Goal: Information Seeking & Learning: Learn about a topic

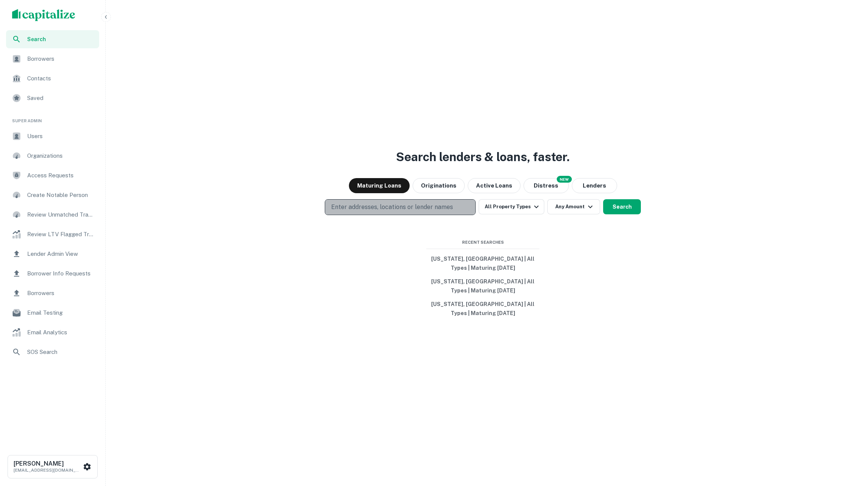
click at [426, 207] on p "Enter addresses, locations or lender names" at bounding box center [392, 207] width 122 height 9
type input "**********"
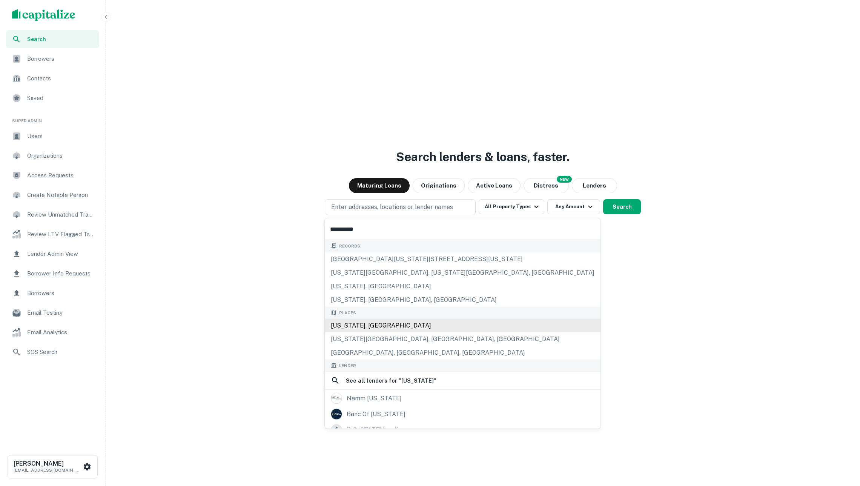
click at [399, 332] on div "[US_STATE], [GEOGRAPHIC_DATA]" at bounding box center [463, 326] width 276 height 14
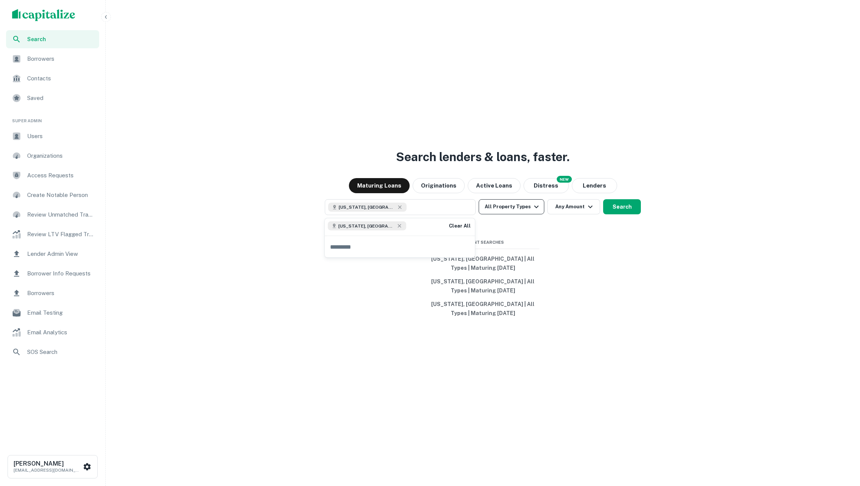
click at [510, 205] on button "All Property Types" at bounding box center [512, 206] width 66 height 15
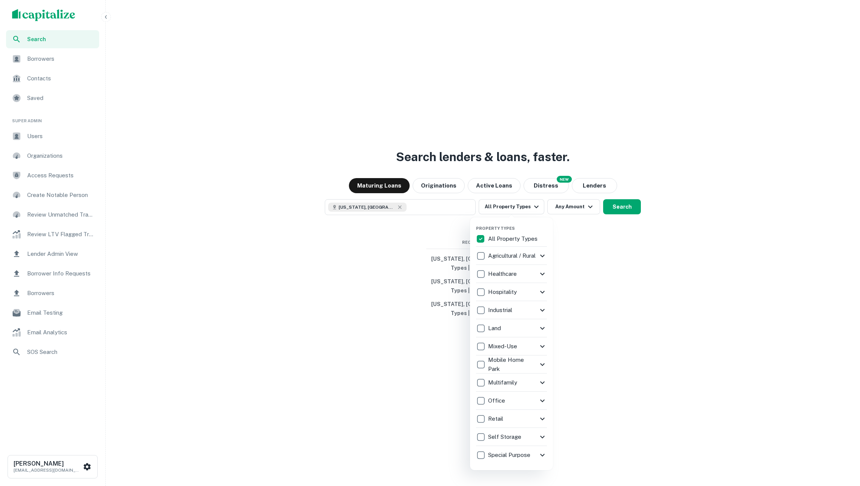
click at [506, 376] on div "Multifamily" at bounding box center [507, 382] width 62 height 13
click at [629, 348] on div at bounding box center [430, 243] width 860 height 486
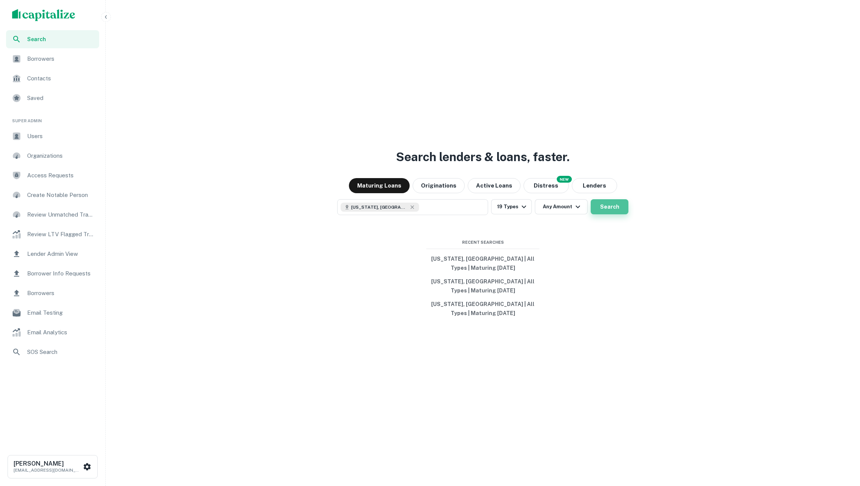
click at [608, 207] on button "Search" at bounding box center [610, 206] width 38 height 15
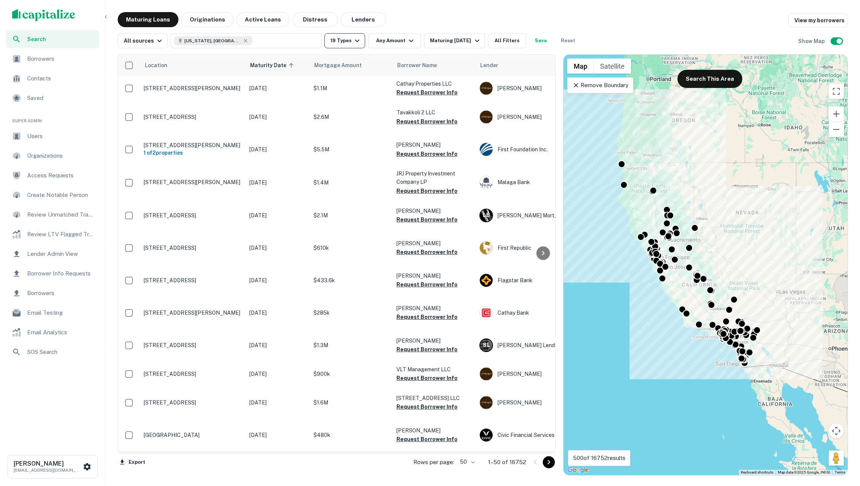
click at [362, 40] on icon "button" at bounding box center [357, 40] width 9 height 9
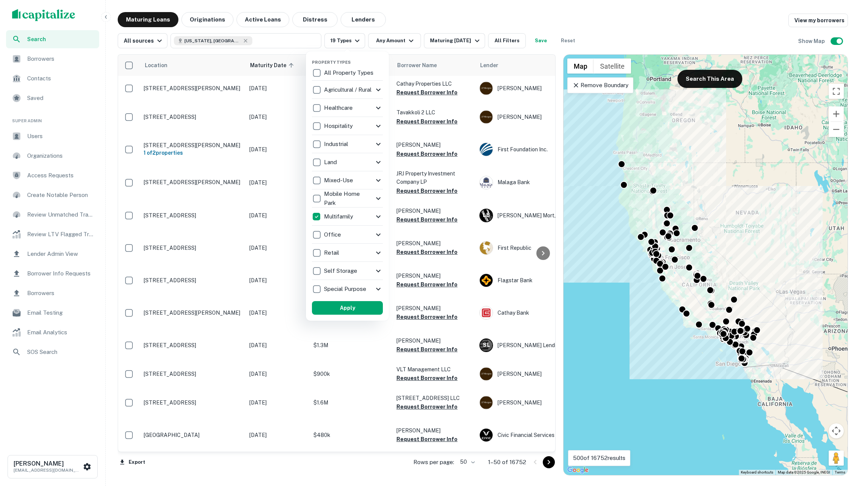
click at [348, 105] on p "Healthcare" at bounding box center [339, 107] width 30 height 9
click at [376, 106] on icon at bounding box center [378, 107] width 9 height 9
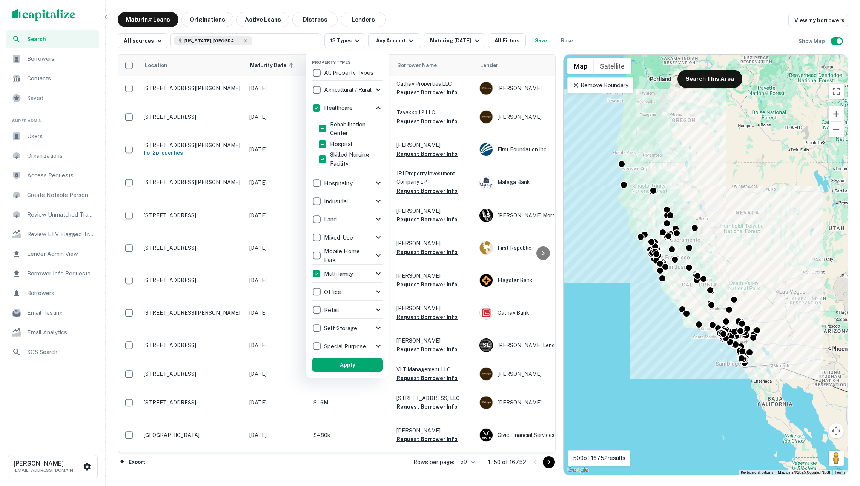
click at [376, 106] on icon at bounding box center [378, 107] width 9 height 9
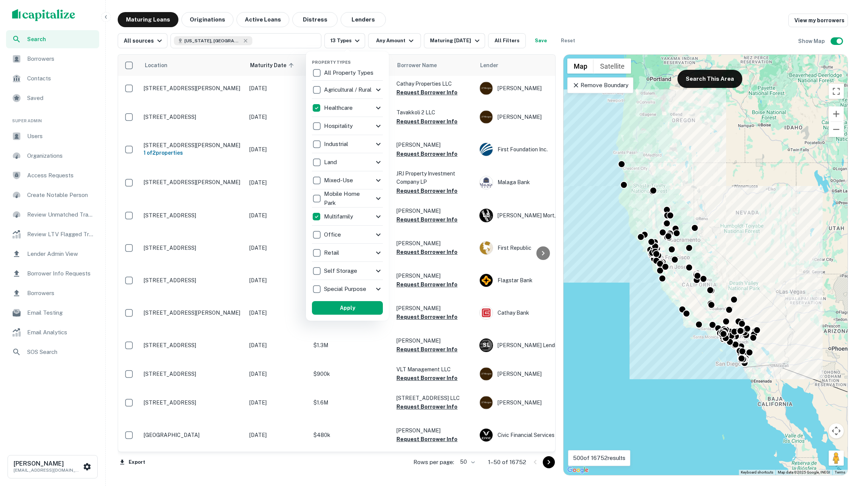
click at [347, 106] on p "Healthcare" at bounding box center [339, 107] width 30 height 9
click at [331, 214] on p "Multifamily" at bounding box center [338, 216] width 31 height 9
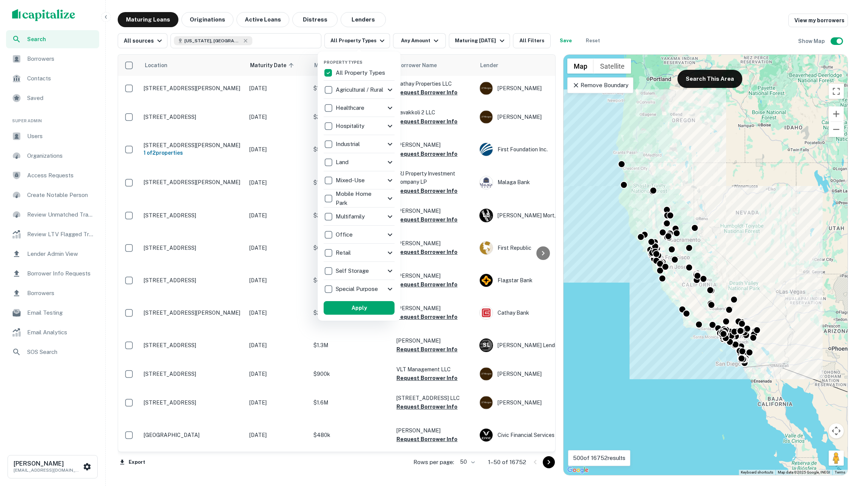
click at [352, 195] on p "Mobile Home Park" at bounding box center [361, 198] width 50 height 18
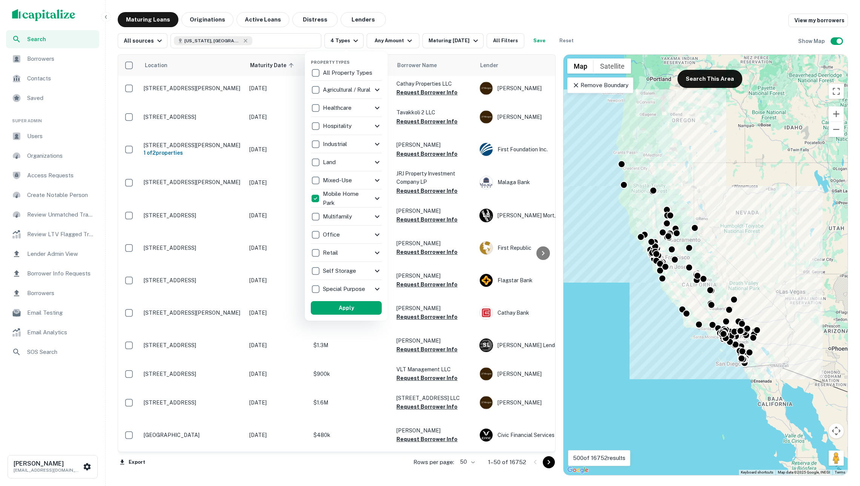
click at [342, 182] on p "Mixed-Use" at bounding box center [338, 180] width 31 height 9
click at [335, 203] on p "Mobile Home Park" at bounding box center [348, 198] width 50 height 18
click at [328, 176] on p "Mixed-Use" at bounding box center [338, 180] width 31 height 9
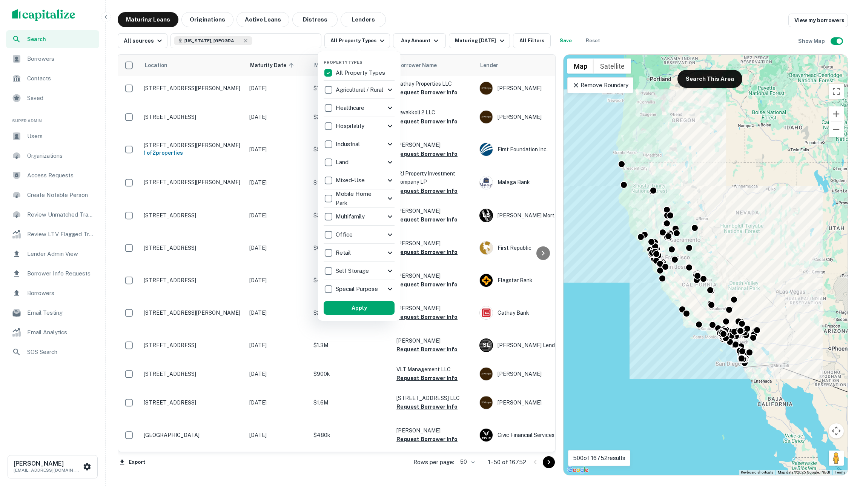
click at [358, 272] on p "Self Storage" at bounding box center [353, 270] width 35 height 9
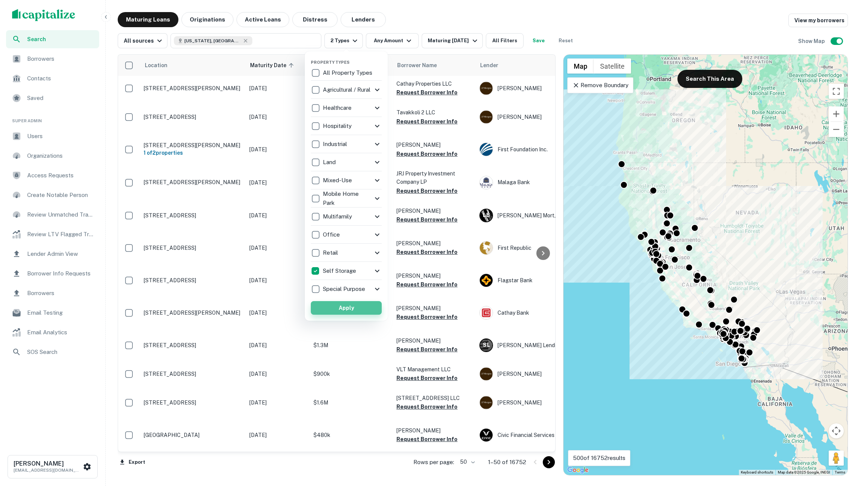
click at [346, 303] on button "Apply" at bounding box center [346, 308] width 71 height 14
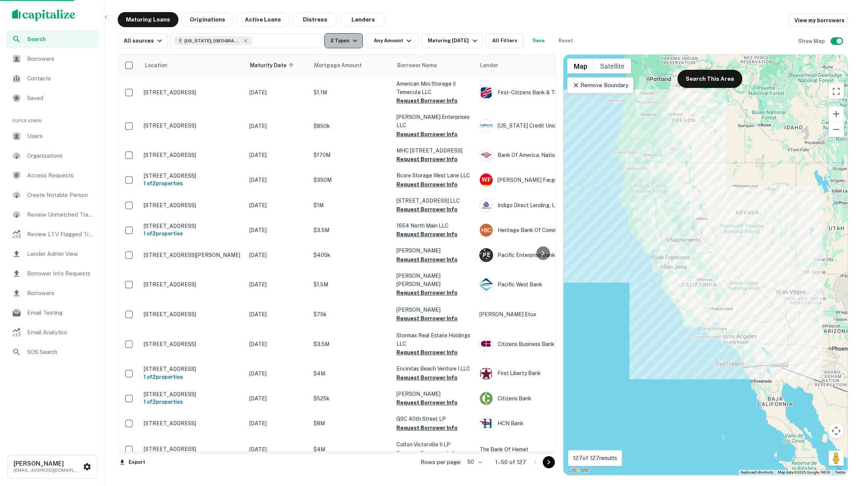
click at [355, 41] on icon "button" at bounding box center [355, 40] width 9 height 9
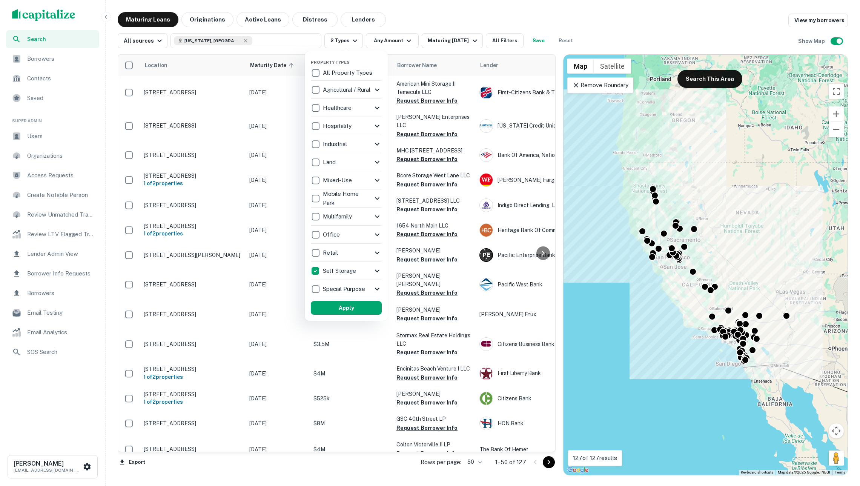
click at [265, 33] on div at bounding box center [430, 243] width 860 height 486
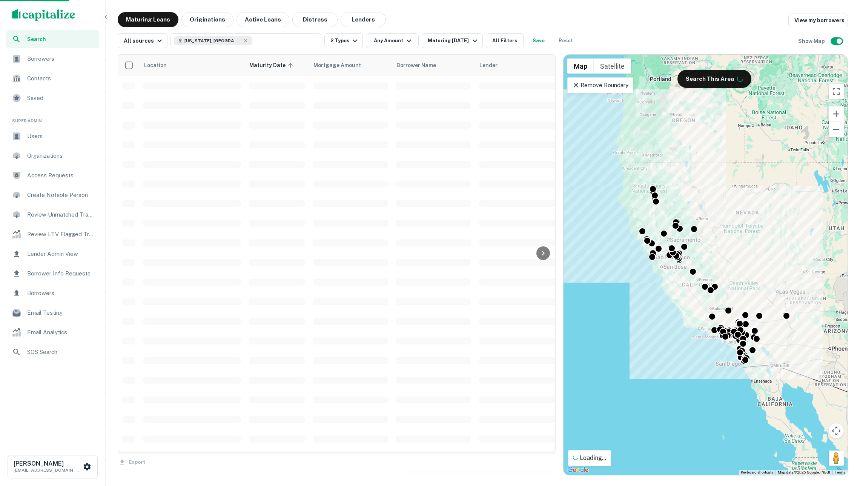
click at [252, 18] on div "Property Types All Property Types Agricultural / Rural Agricultural Farm Land R…" at bounding box center [430, 243] width 860 height 486
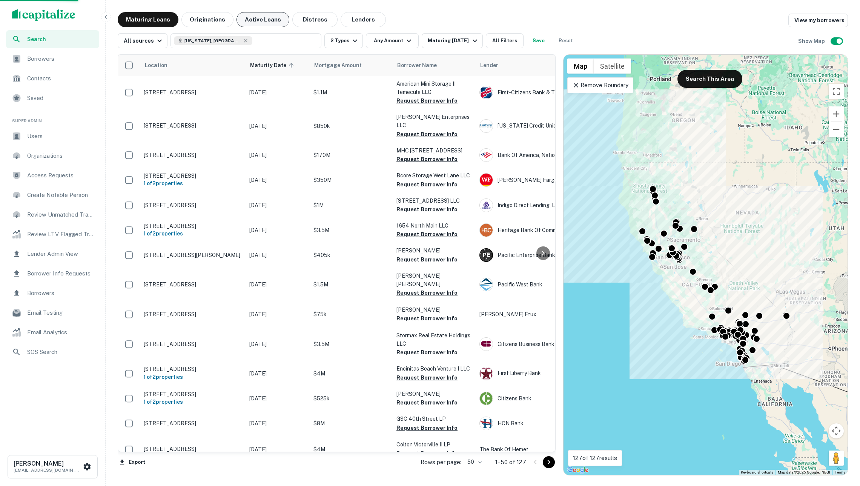
click at [255, 18] on button "Active Loans" at bounding box center [263, 19] width 53 height 15
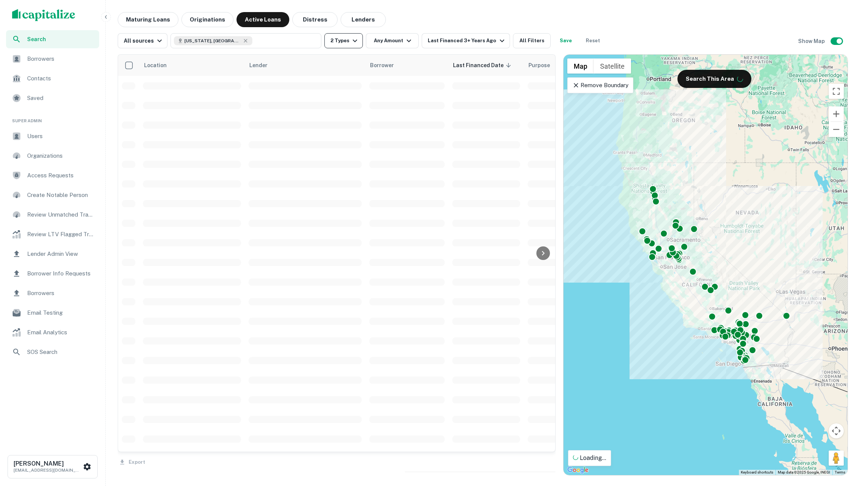
click at [349, 44] on button "2 Types" at bounding box center [344, 40] width 38 height 15
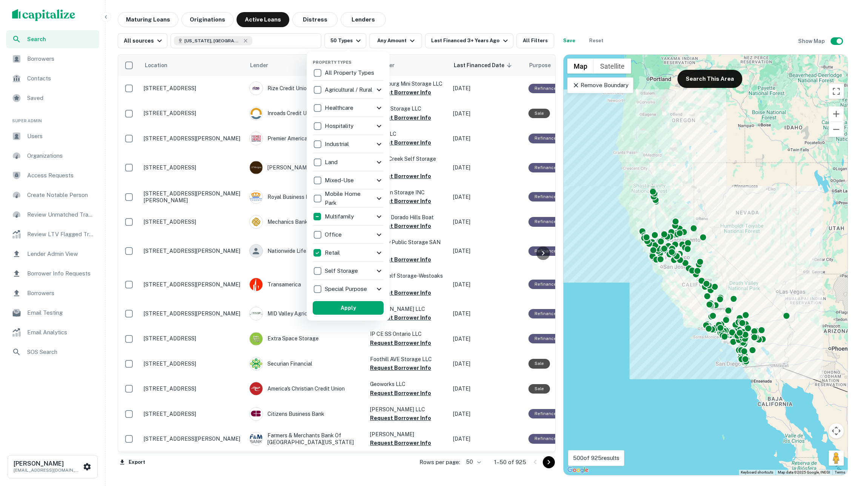
click at [356, 251] on div "Retail" at bounding box center [344, 252] width 62 height 13
click at [332, 216] on p "Multifamily" at bounding box center [338, 216] width 31 height 9
click at [380, 254] on icon at bounding box center [383, 252] width 9 height 9
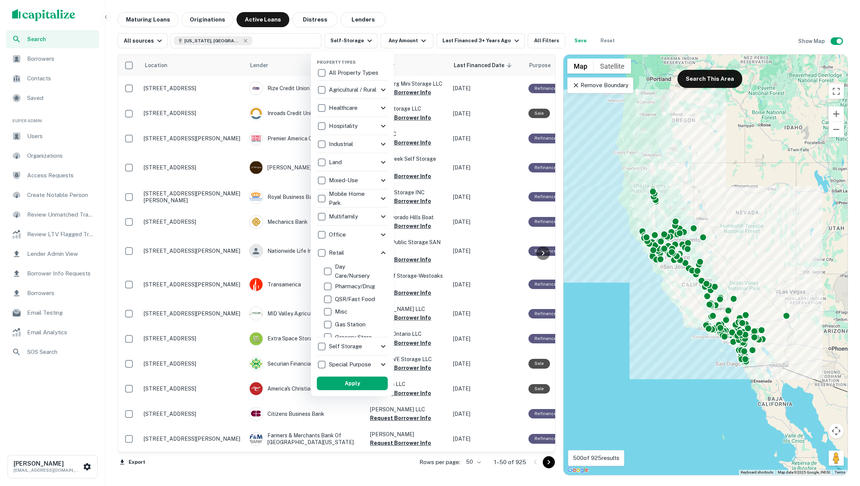
scroll to position [72, 0]
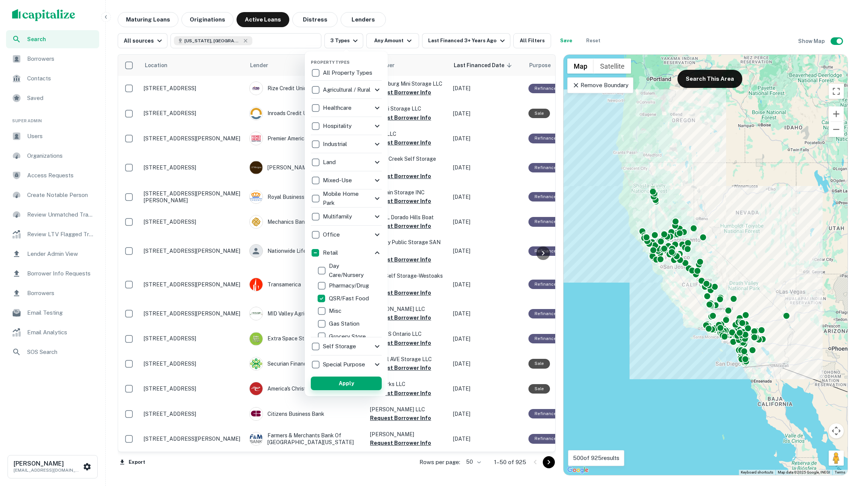
click at [354, 381] on button "Apply" at bounding box center [346, 384] width 71 height 14
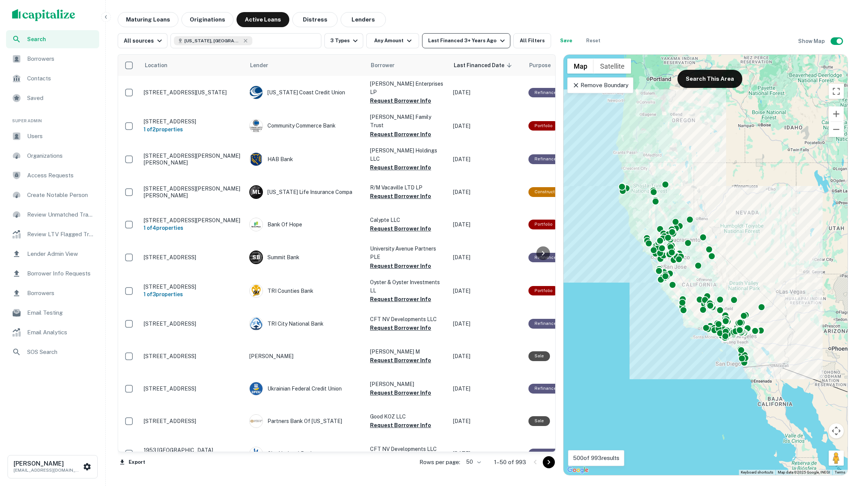
click at [453, 37] on div "Last Financed 3+ Years Ago" at bounding box center [467, 40] width 78 height 9
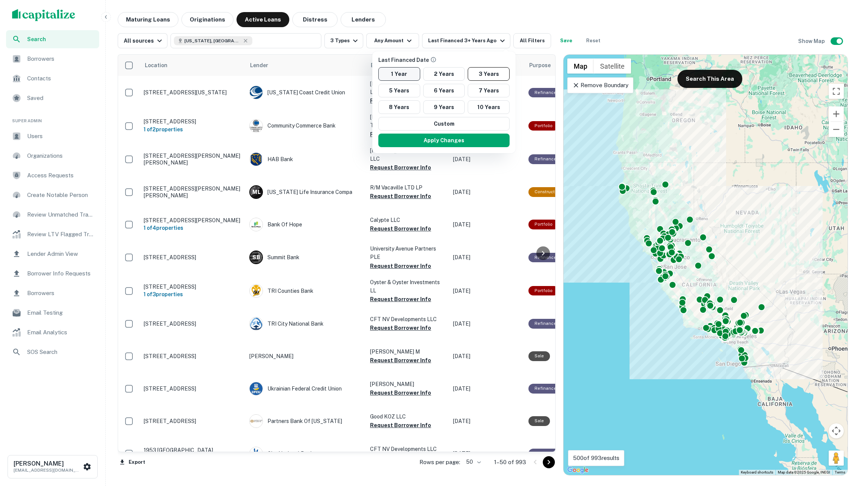
click at [398, 72] on button "1 Year" at bounding box center [400, 74] width 42 height 14
click at [410, 142] on button "Apply Changes" at bounding box center [440, 141] width 131 height 14
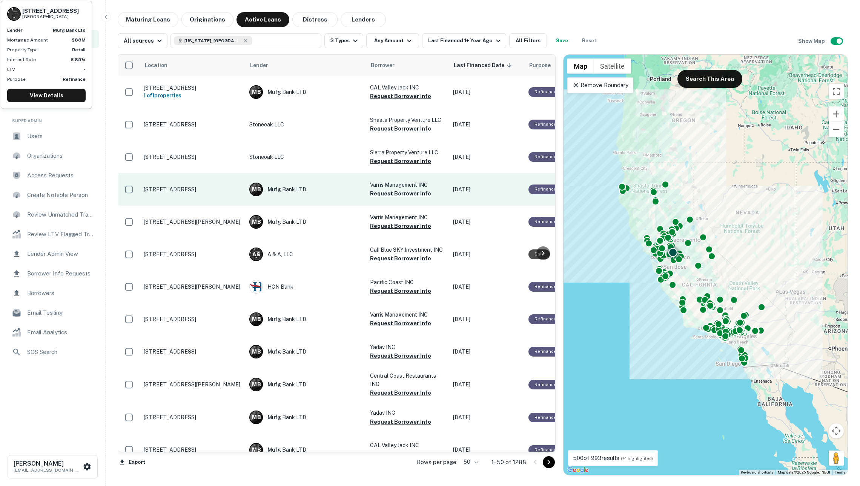
click at [192, 186] on p "[STREET_ADDRESS]" at bounding box center [193, 189] width 98 height 7
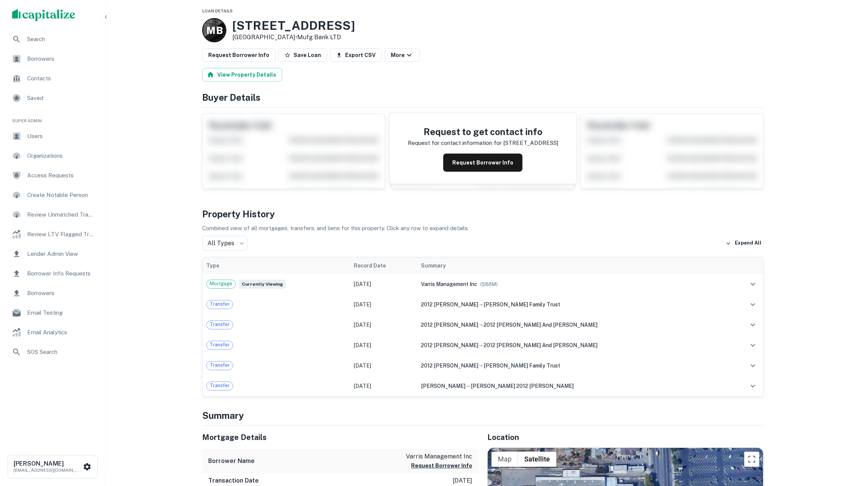
scroll to position [25, 0]
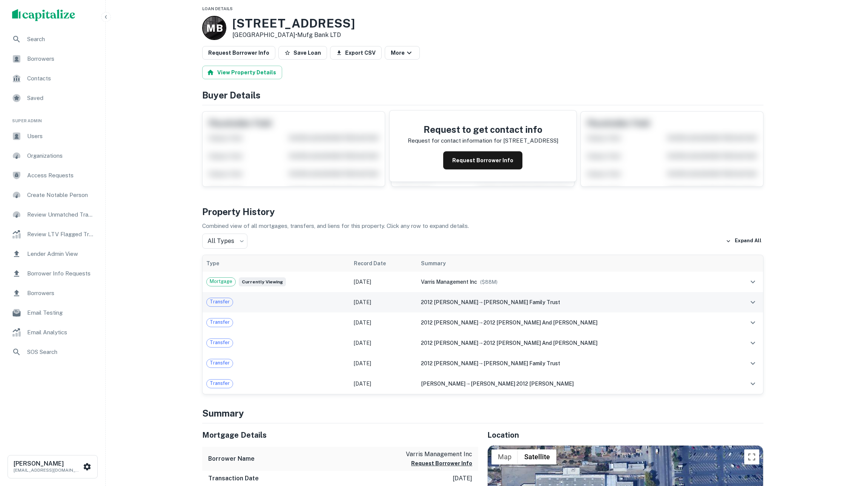
click at [449, 305] on span "2012 [PERSON_NAME]" at bounding box center [449, 302] width 57 height 6
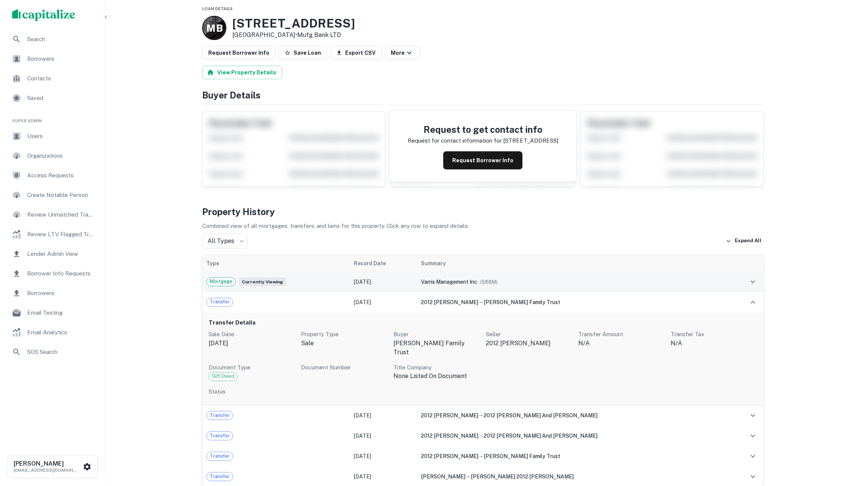
click at [440, 283] on div "varris management inc ($ 88M )" at bounding box center [573, 282] width 304 height 8
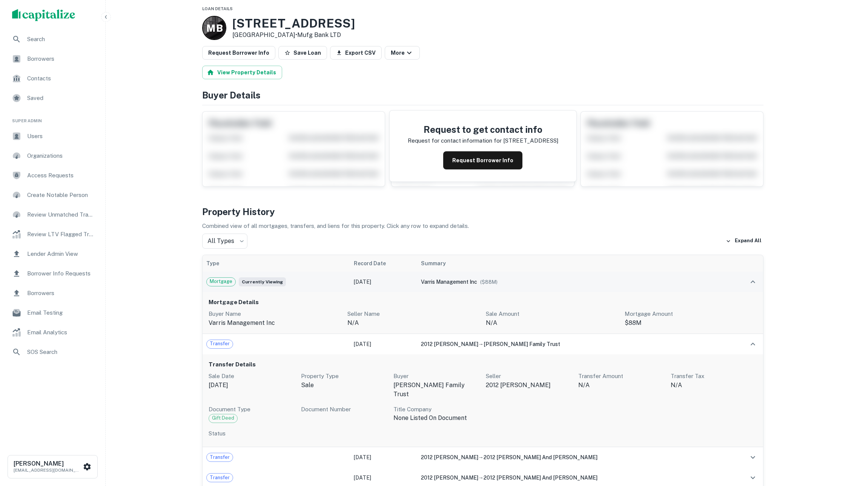
click at [440, 283] on div "varris management inc ($ 88M )" at bounding box center [573, 282] width 304 height 8
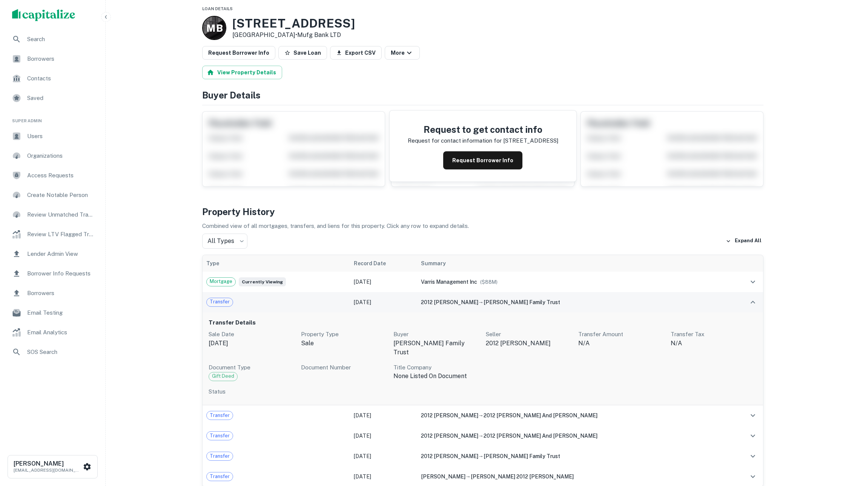
click at [442, 305] on span "2012 [PERSON_NAME]" at bounding box center [449, 302] width 57 height 6
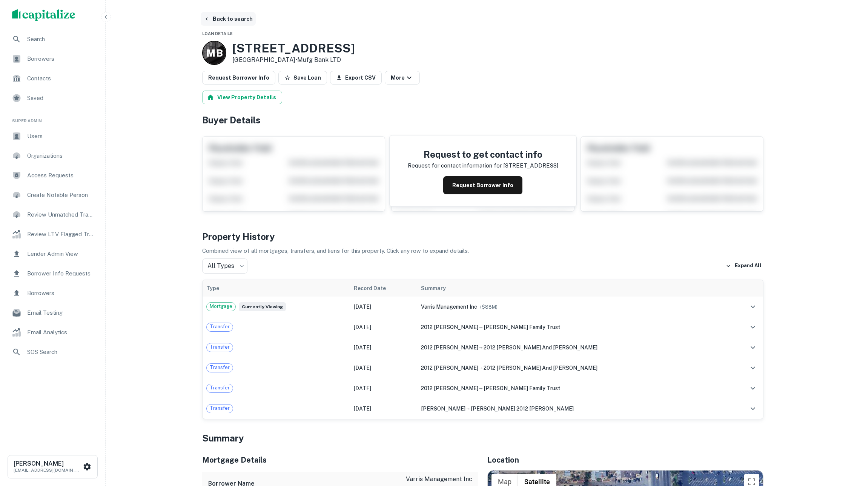
scroll to position [0, 0]
click at [233, 20] on button "Back to search" at bounding box center [228, 19] width 55 height 14
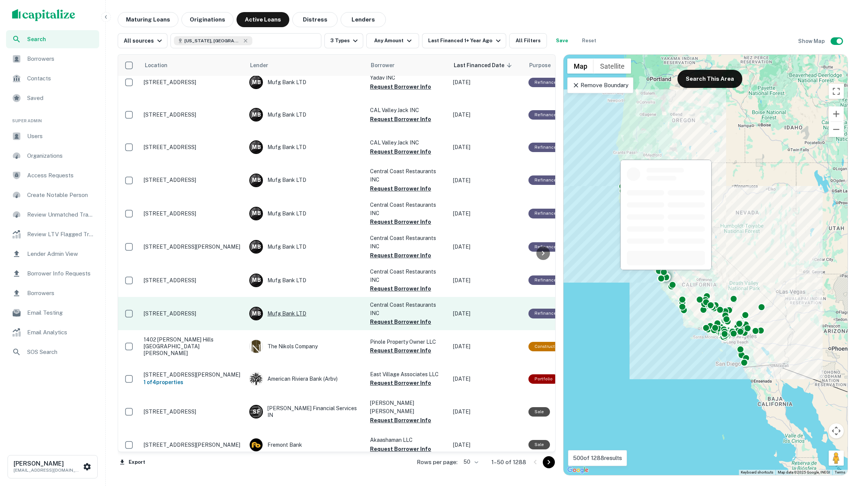
scroll to position [435, 0]
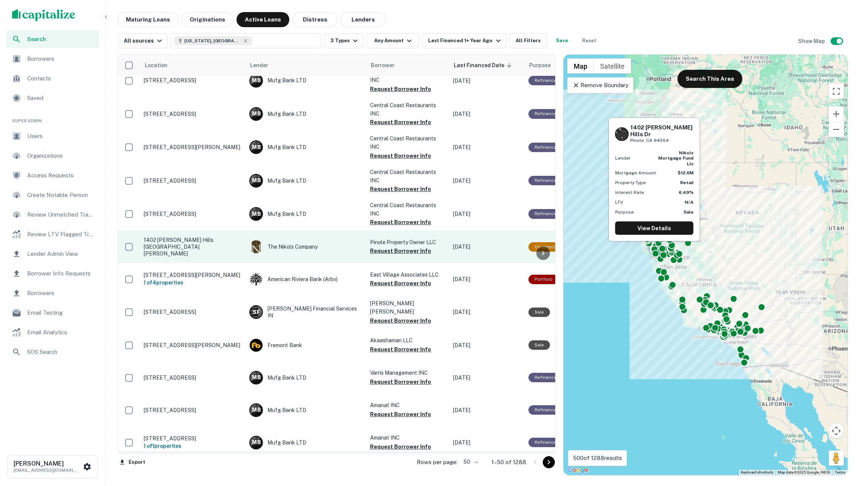
click at [344, 234] on td "The Nikols Company" at bounding box center [306, 247] width 121 height 32
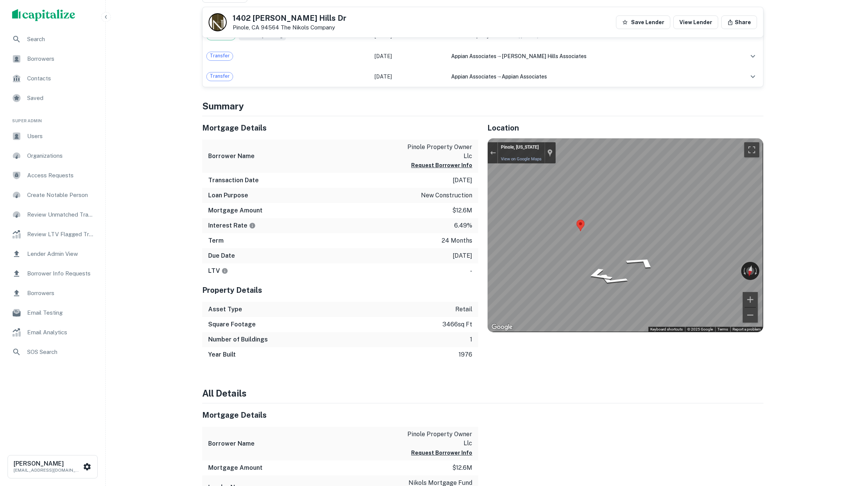
scroll to position [242, 0]
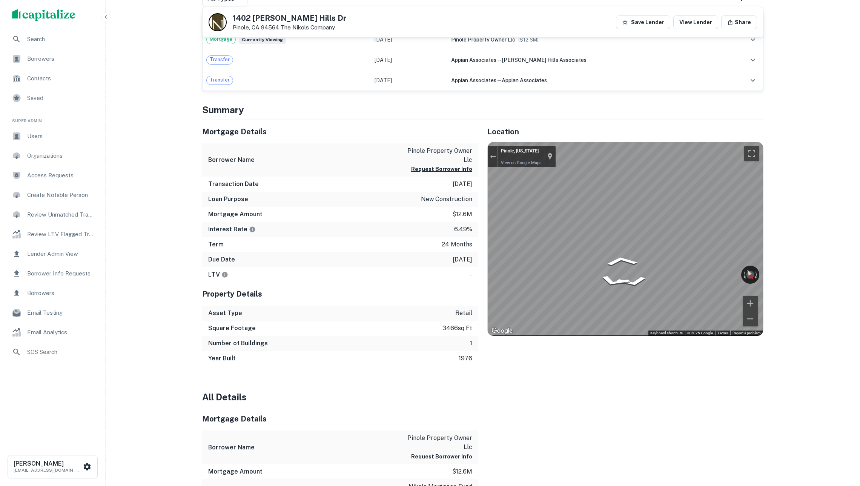
drag, startPoint x: 751, startPoint y: 323, endPoint x: 450, endPoint y: 265, distance: 306.3
click at [461, 265] on div "Mortgage Details Borrower Name pinole property owner llc Request Borrower Info …" at bounding box center [478, 243] width 571 height 246
click at [475, 247] on div "Mortgage Details Borrower Name pinole property owner llc Request Borrower Info …" at bounding box center [478, 243] width 571 height 246
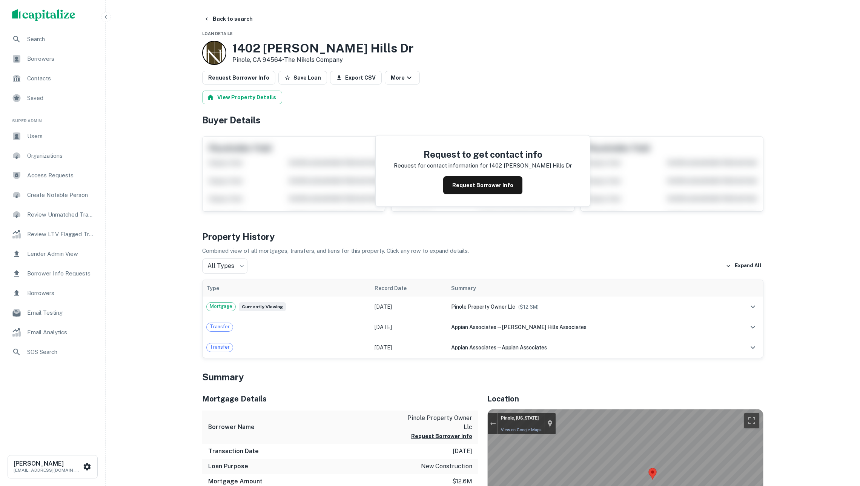
scroll to position [0, 0]
click at [235, 23] on button "Back to search" at bounding box center [228, 19] width 55 height 14
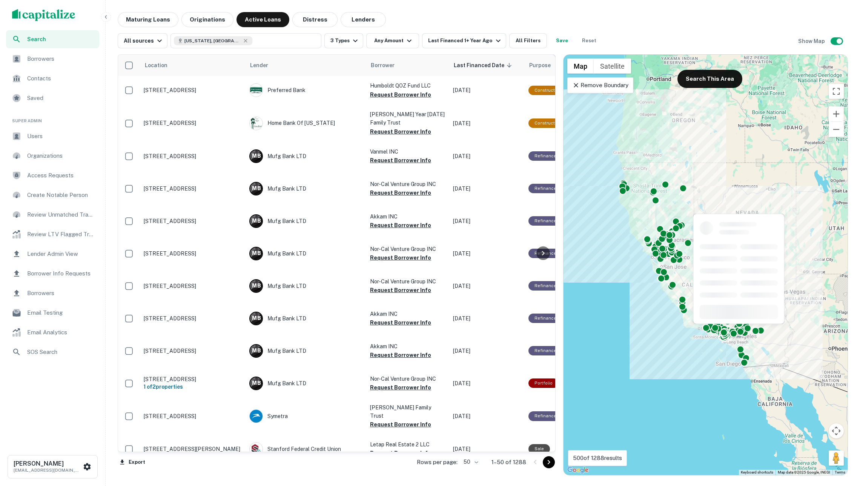
scroll to position [1210, 0]
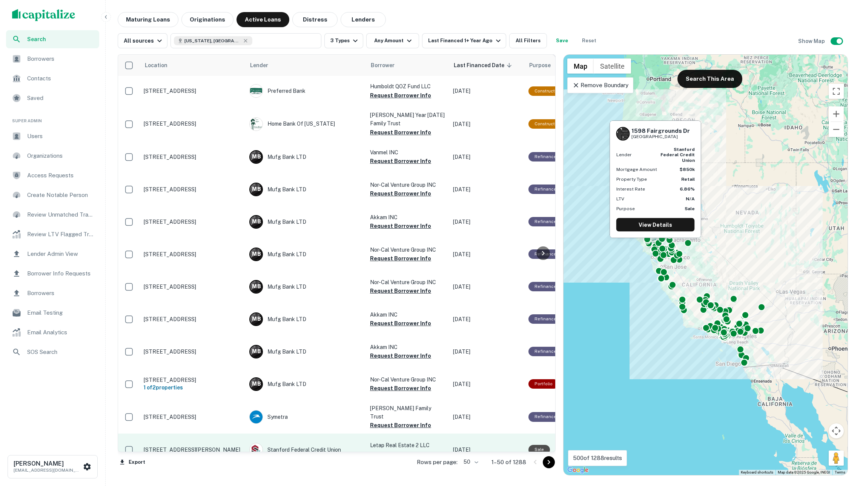
click at [172, 446] on p "[STREET_ADDRESS][PERSON_NAME]" at bounding box center [193, 449] width 98 height 7
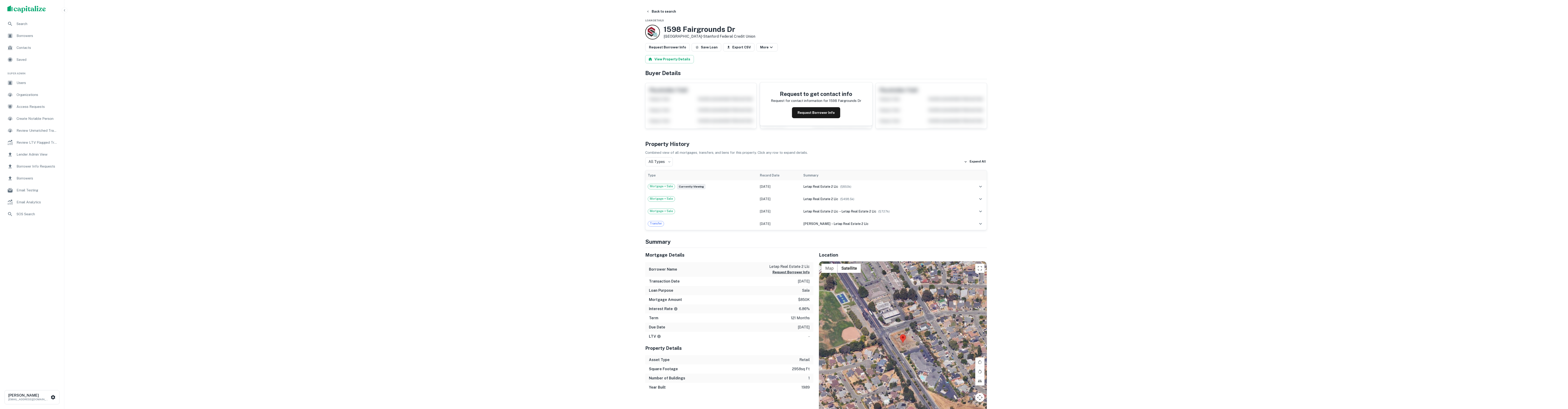
drag, startPoint x: 412, startPoint y: 40, endPoint x: 415, endPoint y: 41, distance: 3.2
